Goal: Navigation & Orientation: Go to known website

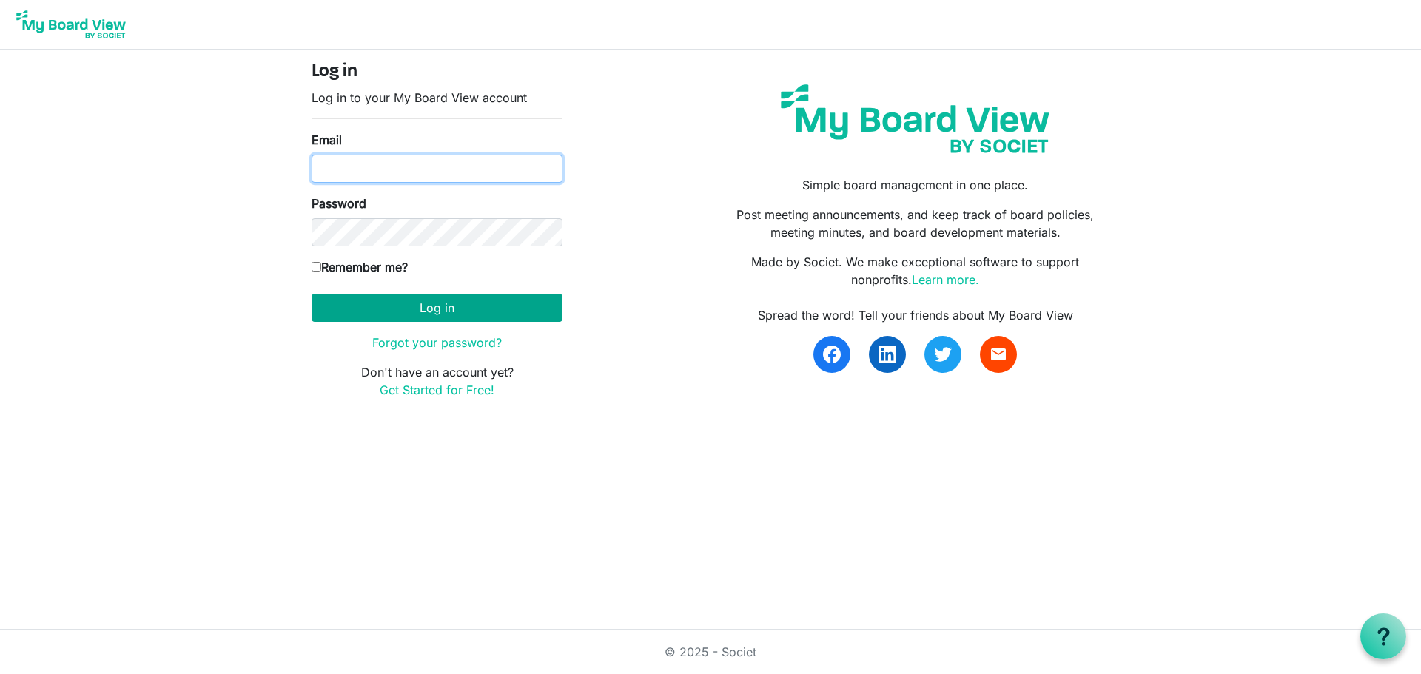
type input "[EMAIL_ADDRESS][DOMAIN_NAME]"
click at [519, 309] on button "Log in" at bounding box center [437, 308] width 251 height 28
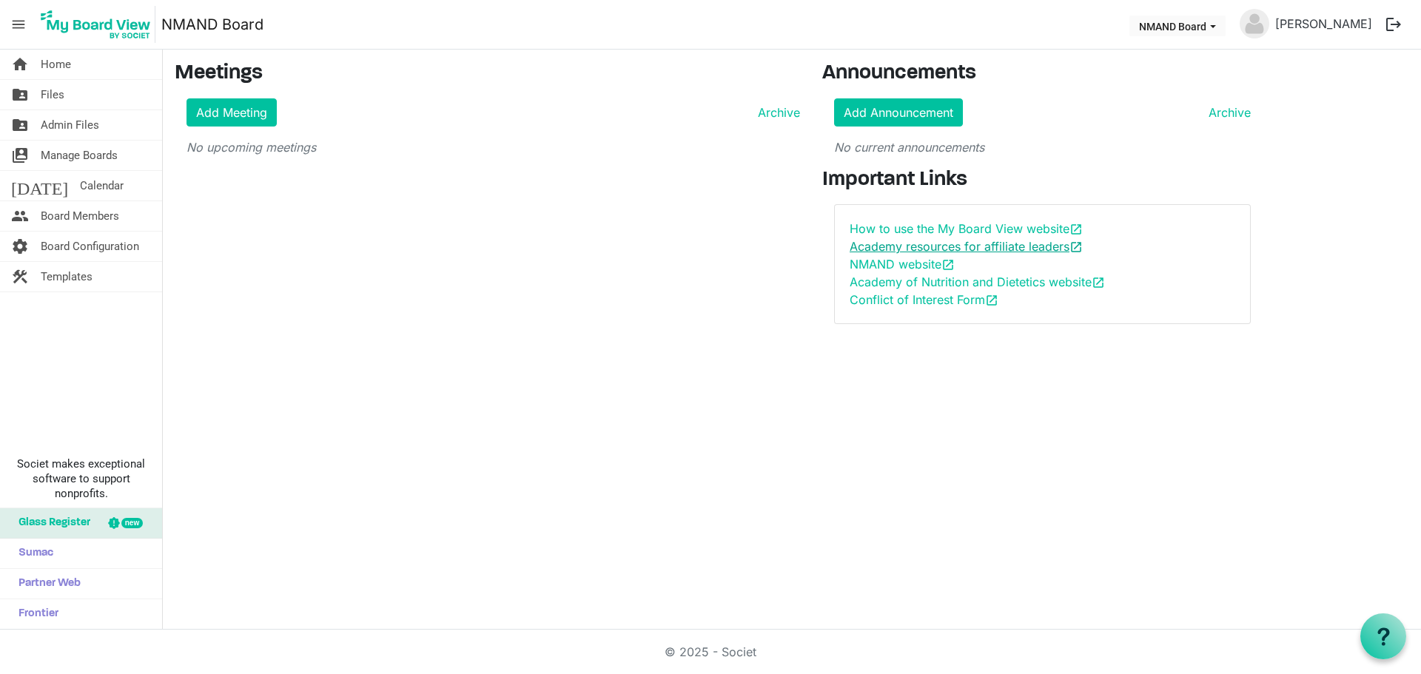
click at [969, 252] on link "Academy resources for affiliate leaders open_in_new" at bounding box center [965, 246] width 233 height 15
